Goal: Task Accomplishment & Management: Manage account settings

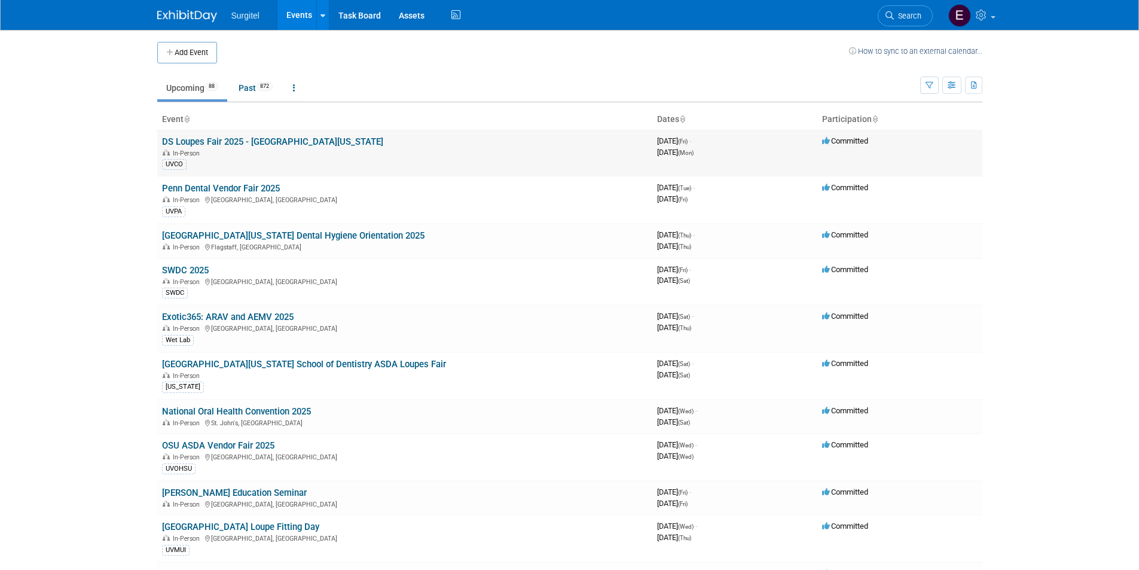
drag, startPoint x: 280, startPoint y: 147, endPoint x: 260, endPoint y: 143, distance: 20.1
click at [961, 81] on button "button" at bounding box center [951, 85] width 19 height 17
click at [928, 87] on icon "button" at bounding box center [929, 86] width 8 height 8
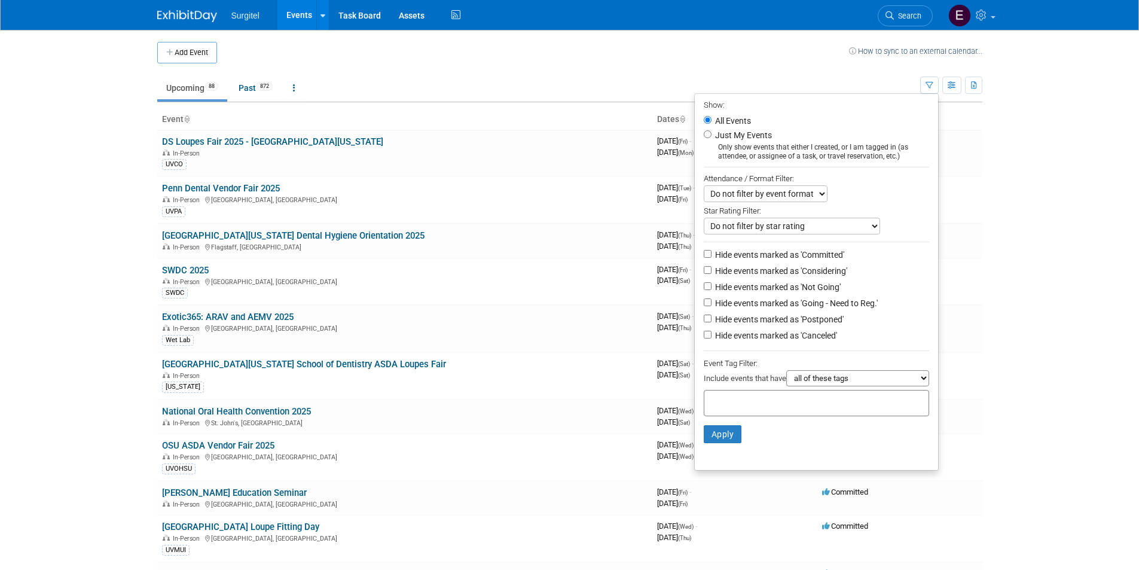
click at [1031, 218] on body "Surgitel Events Add Event Bulk Upload Events Shareable Event Boards Recently Vi…" at bounding box center [569, 285] width 1139 height 570
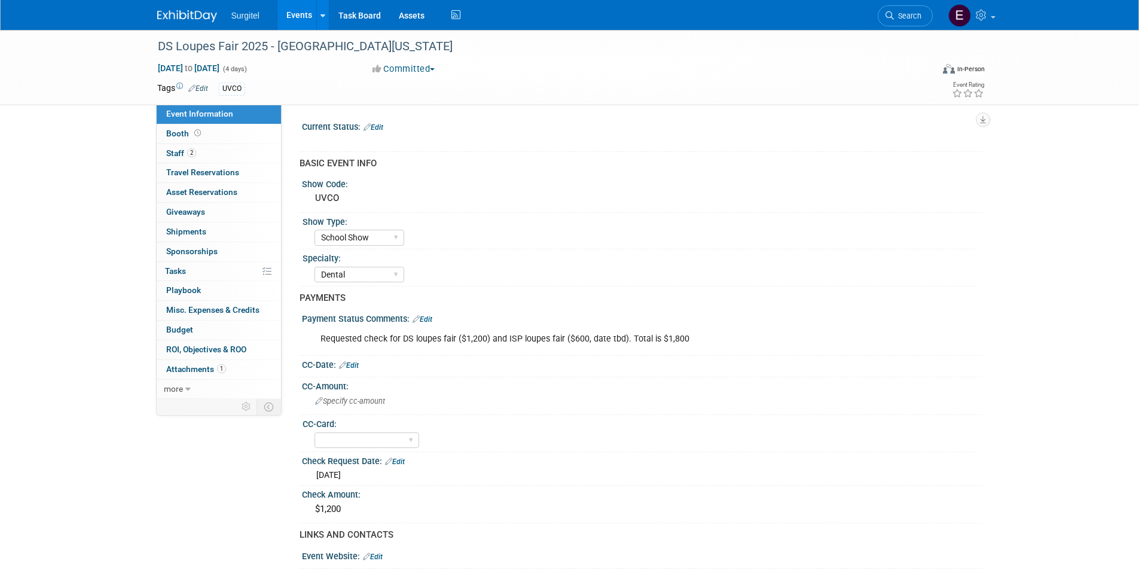
select select "School Show"
select select "Dental"
click at [232, 134] on link "Booth" at bounding box center [219, 133] width 124 height 19
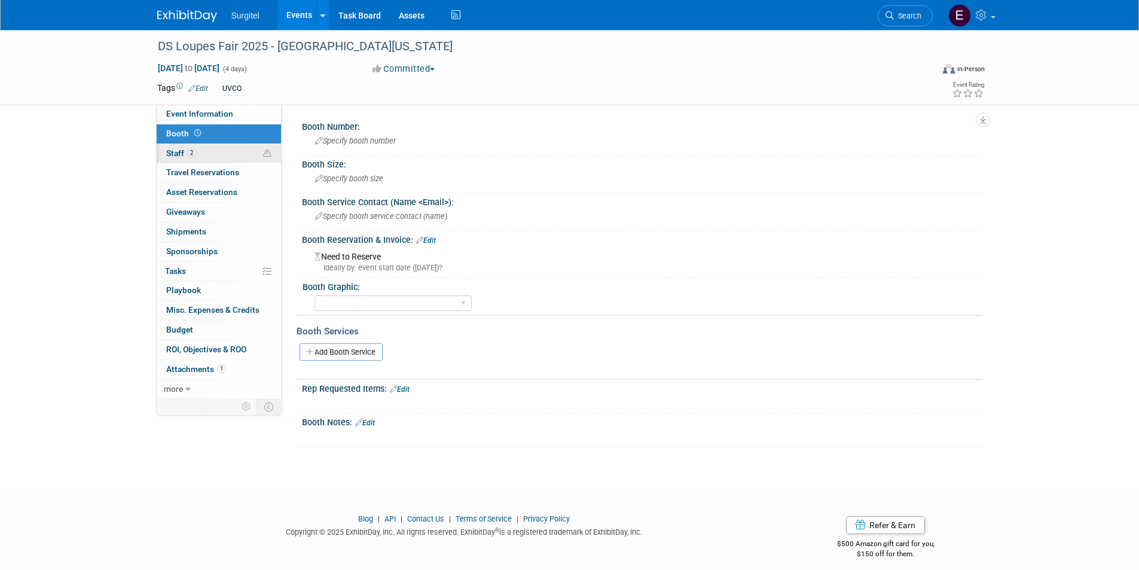
click at [223, 156] on link "2 Staff 2" at bounding box center [219, 153] width 124 height 19
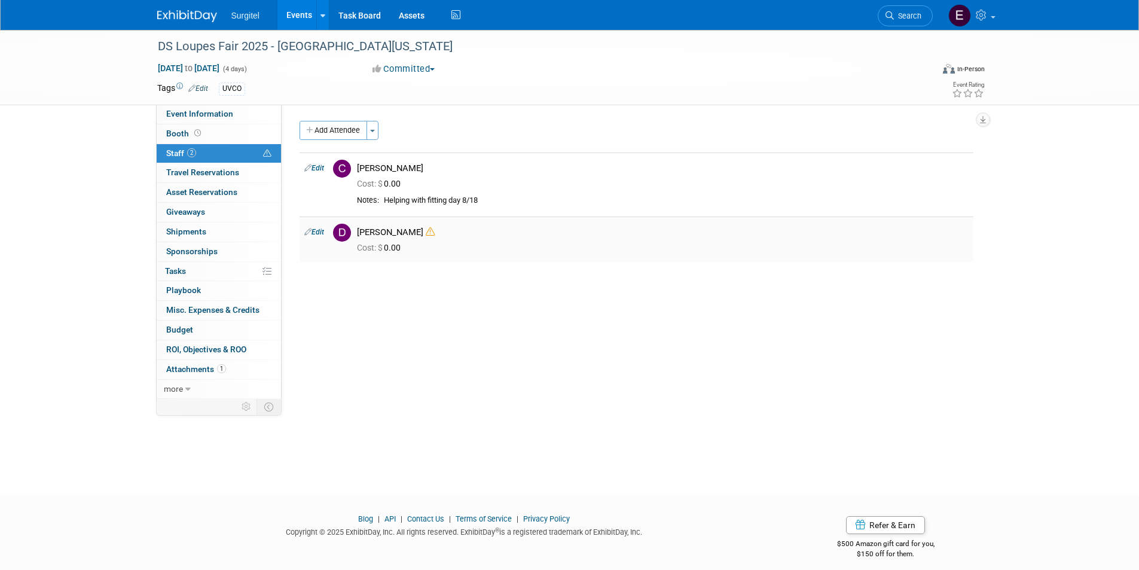
click at [426, 231] on icon at bounding box center [430, 231] width 9 height 9
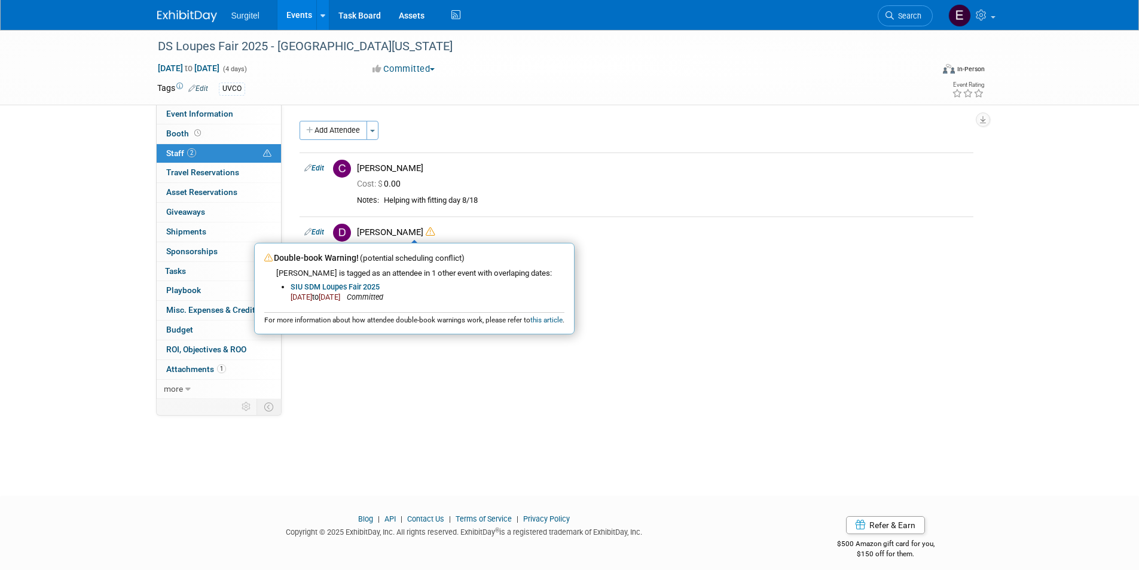
click at [814, 340] on div "Current Status: Edit X BASIC EVENT INFO Show Code: UVCO Show Type: School Show …" at bounding box center [632, 252] width 701 height 294
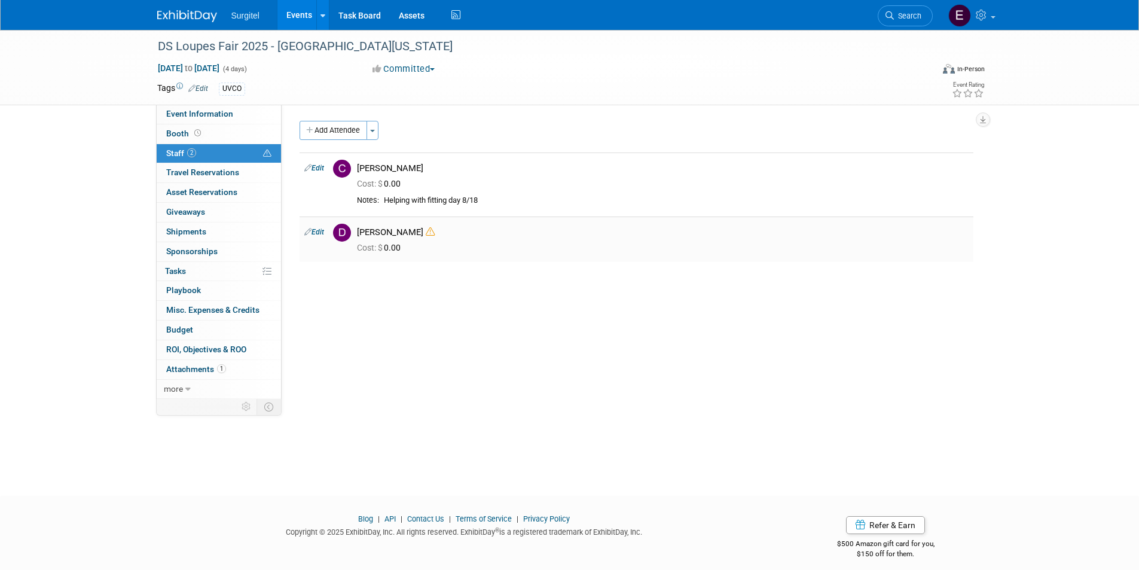
click at [426, 233] on icon at bounding box center [430, 231] width 9 height 9
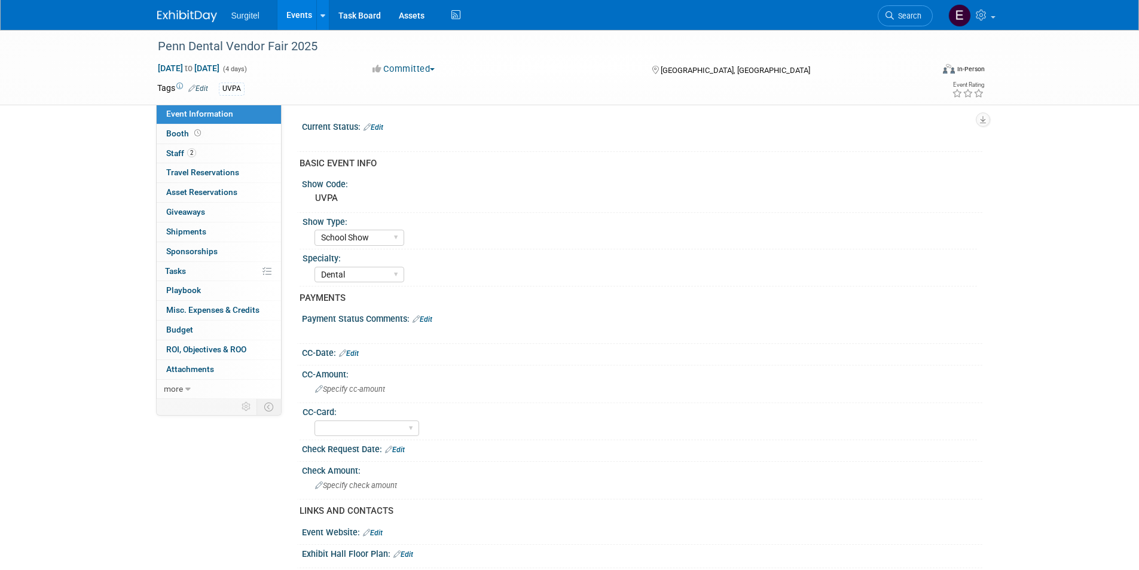
select select "School Show"
select select "Dental"
click at [187, 157] on span "Staff 2" at bounding box center [181, 153] width 30 height 10
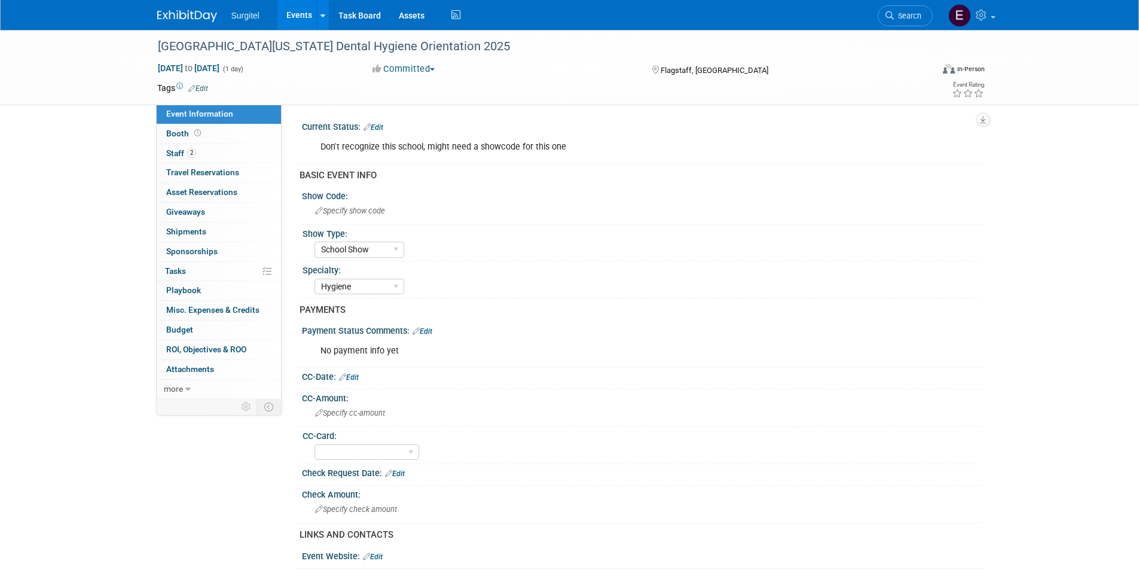
select select "School Show"
select select "Hygiene"
click at [257, 151] on link "2 Staff 2" at bounding box center [219, 153] width 124 height 19
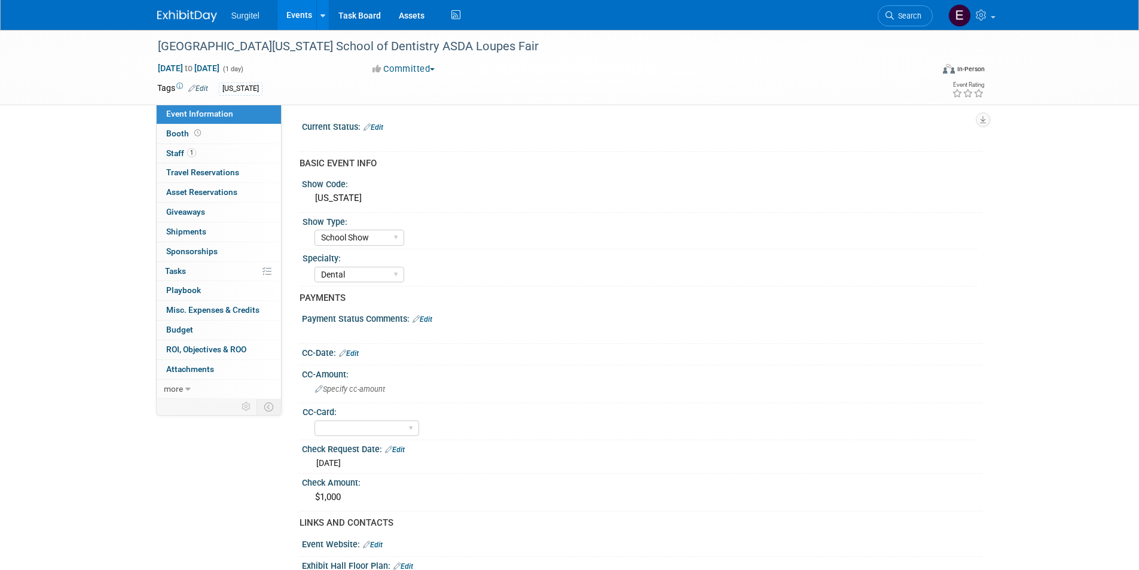
select select "School Show"
select select "Dental"
click at [224, 149] on link "1 Staff 1" at bounding box center [219, 153] width 124 height 19
